Goal: Information Seeking & Learning: Learn about a topic

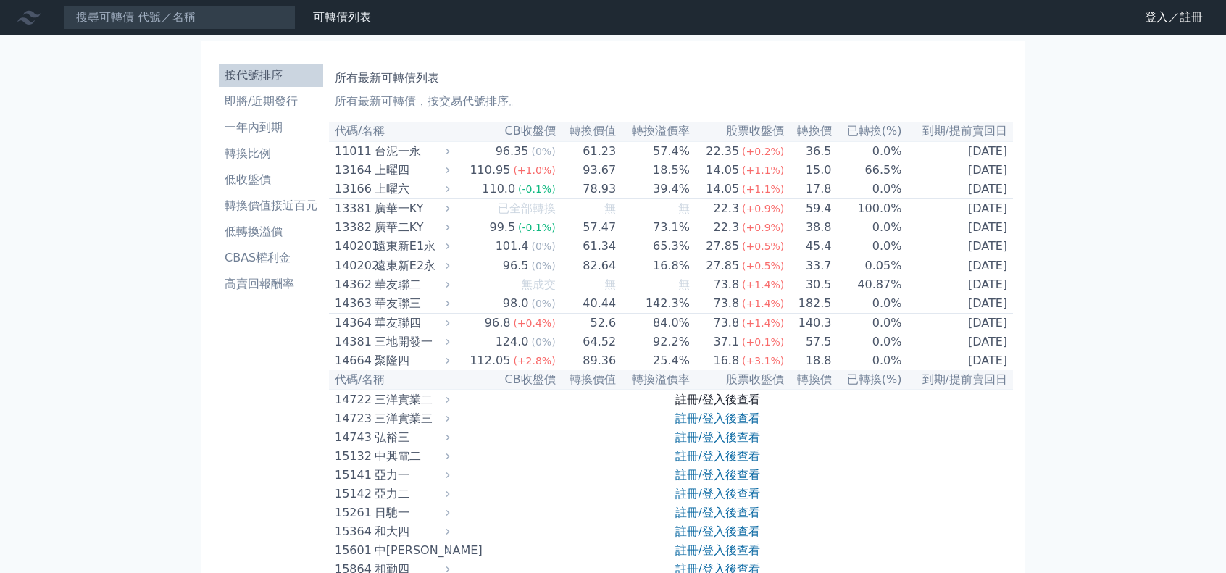
click at [704, 407] on link "註冊/登入後查看" at bounding box center [717, 400] width 85 height 14
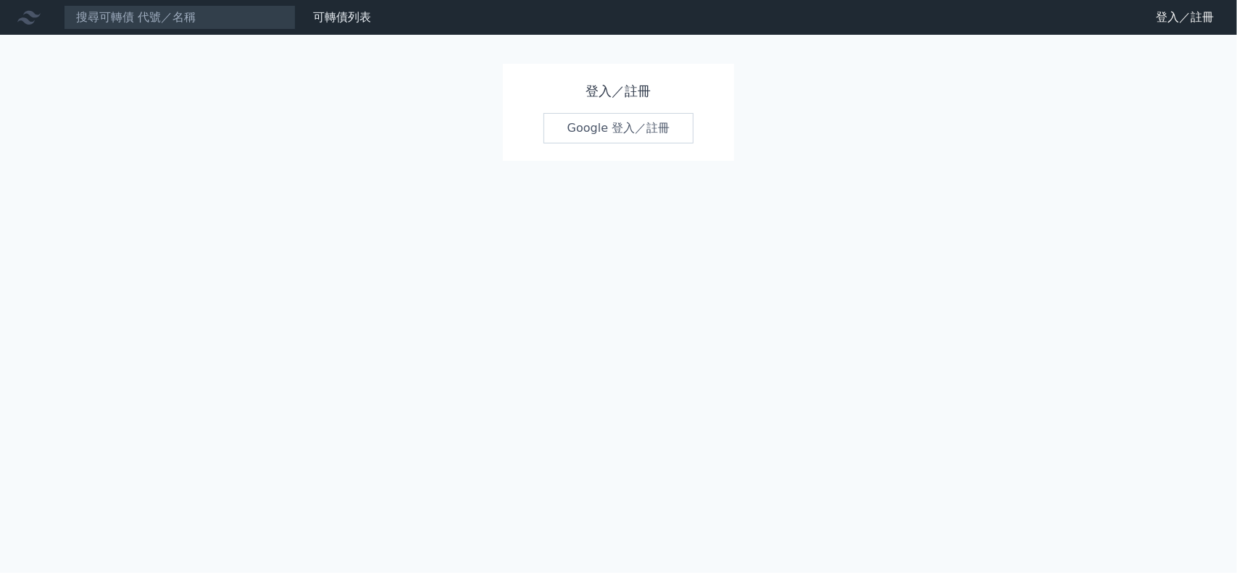
click at [629, 133] on link "Google 登入／註冊" at bounding box center [619, 128] width 151 height 30
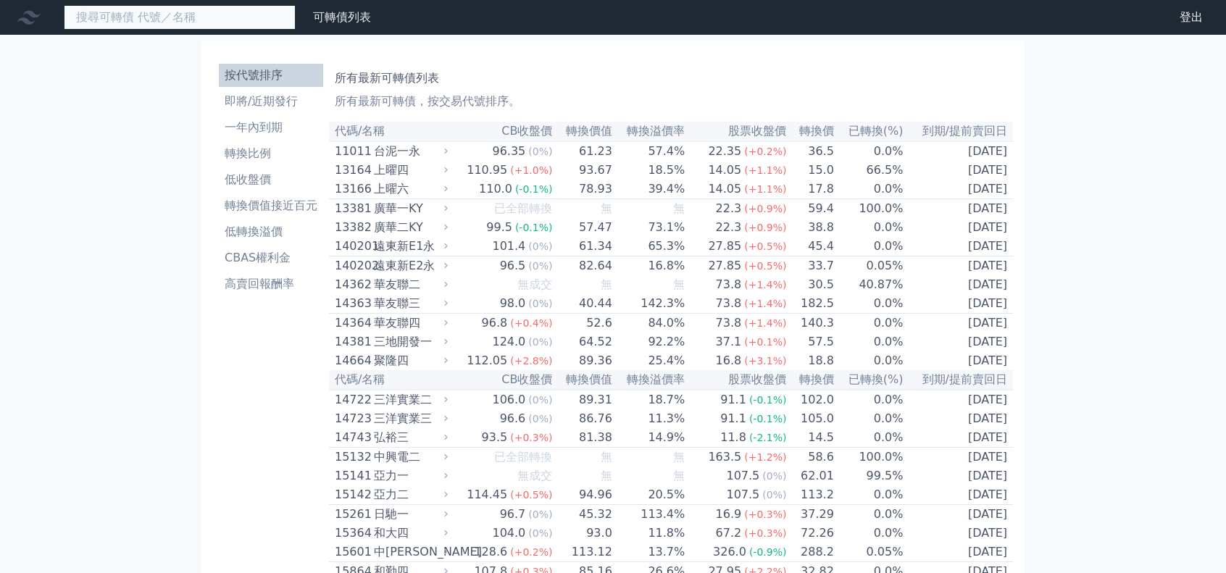
click at [240, 17] on input at bounding box center [180, 17] width 232 height 25
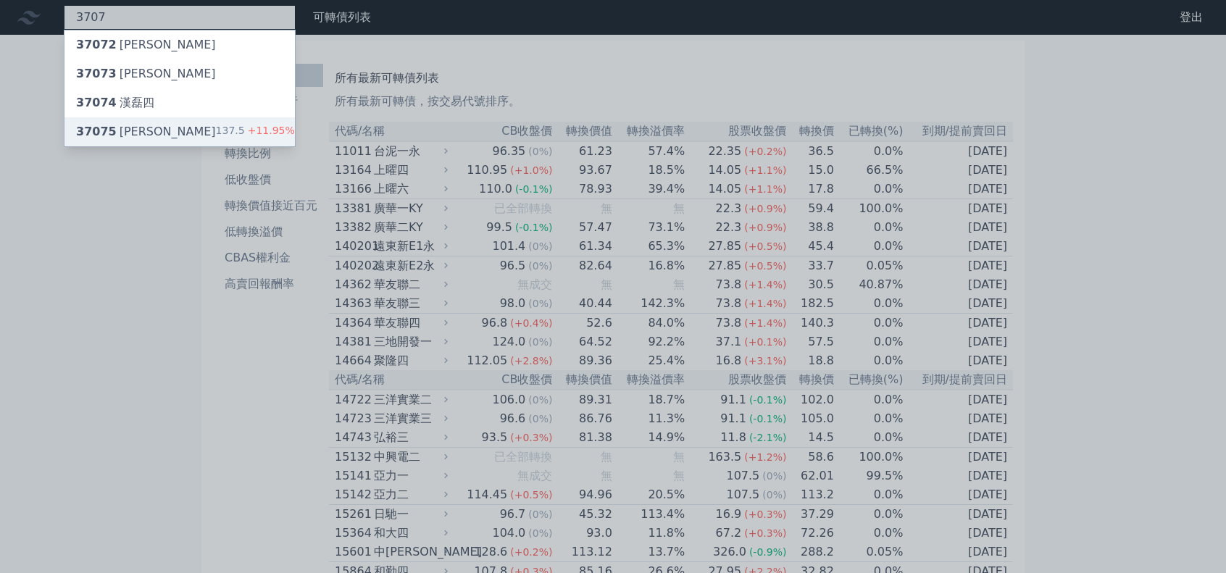
type input "3707"
click at [180, 127] on div "37075 漢磊五 137.5 +11.95%" at bounding box center [180, 131] width 230 height 29
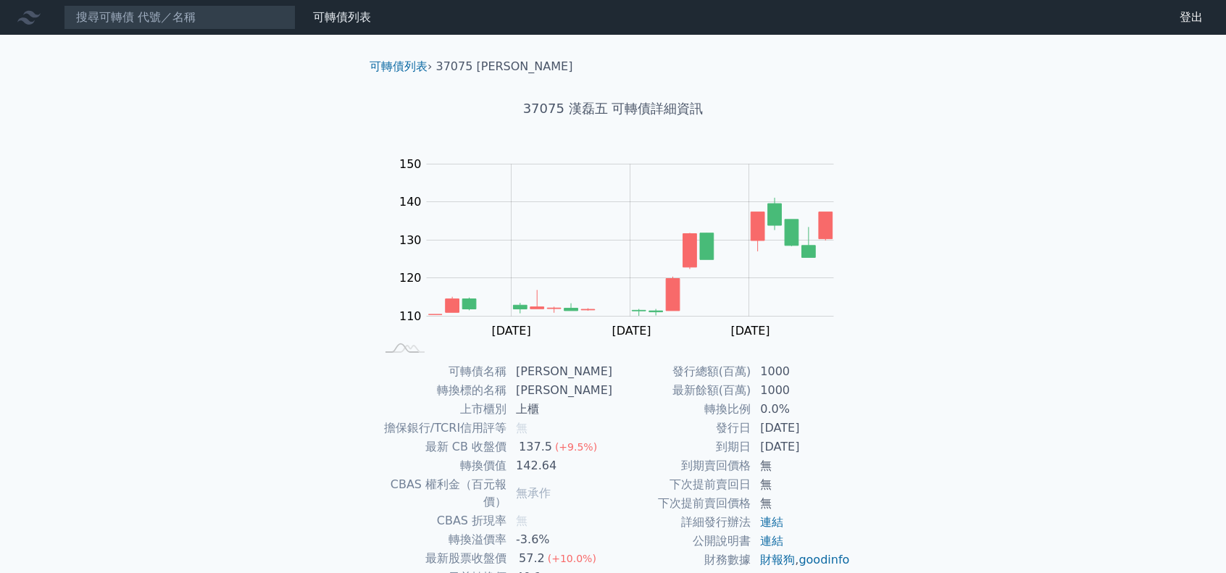
scroll to position [72, 0]
